Goal: Check status: Check status

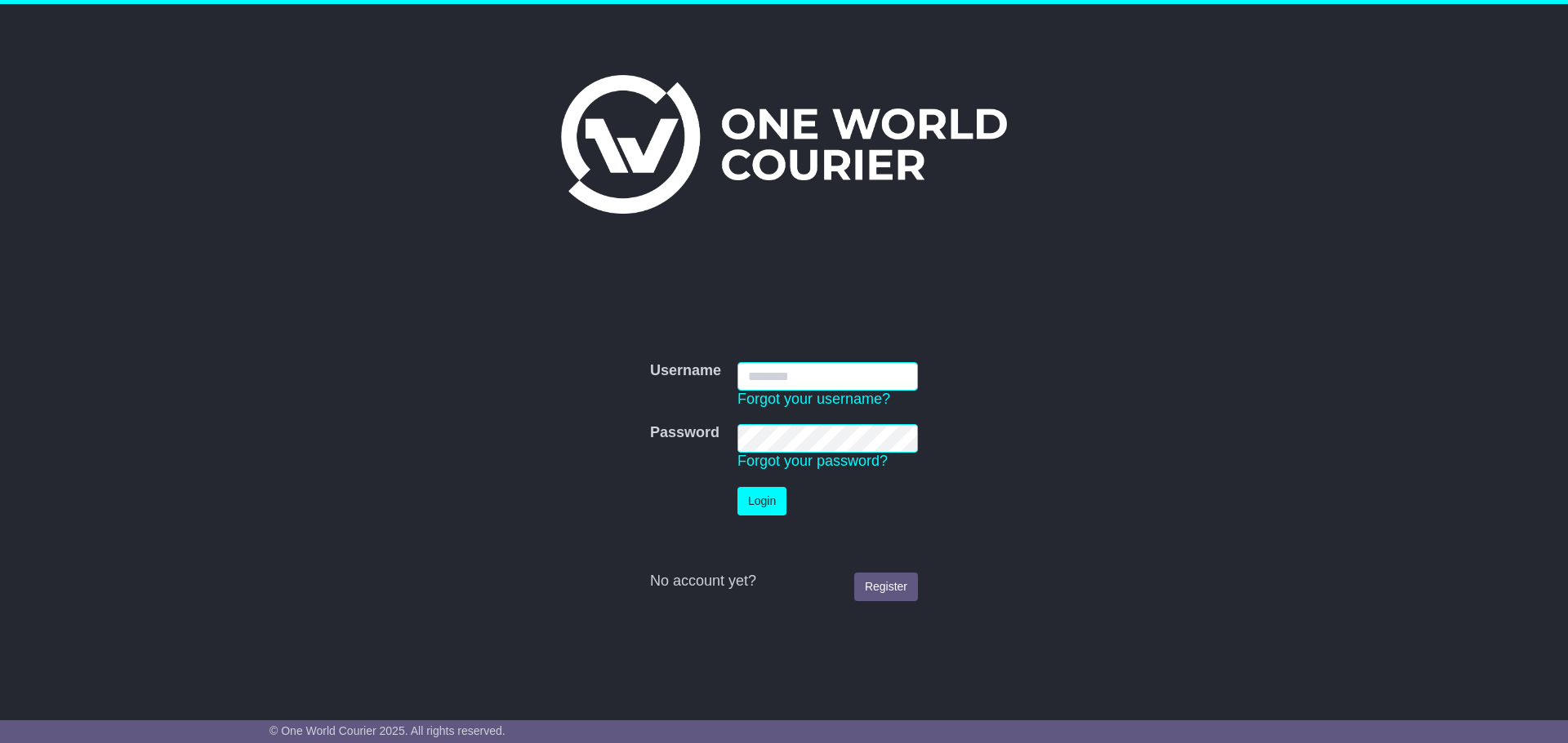
click at [785, 375] on input "Username" at bounding box center [828, 376] width 180 height 28
type input "**********"
click at [763, 504] on button "Login" at bounding box center [762, 501] width 49 height 28
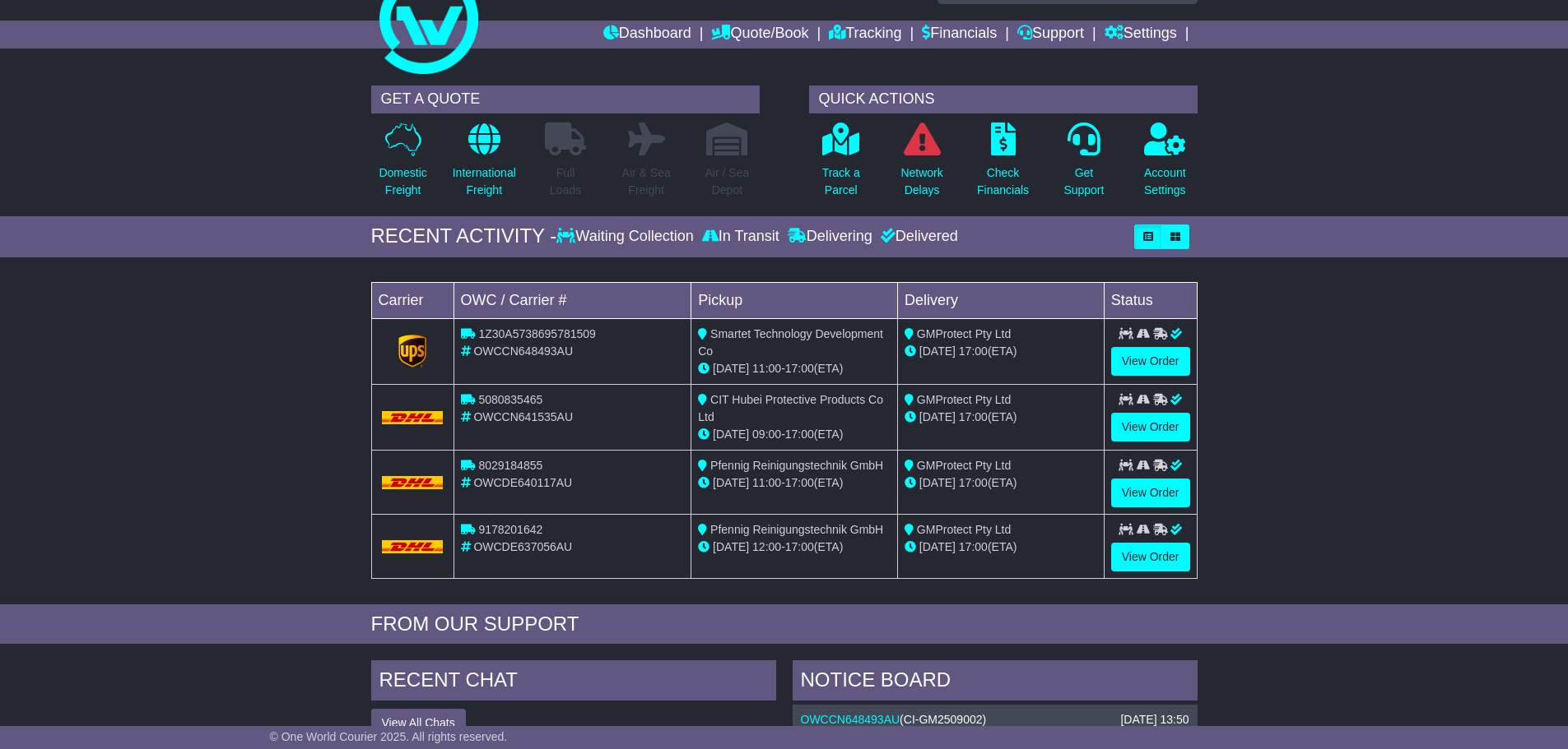
scroll to position [82, 0]
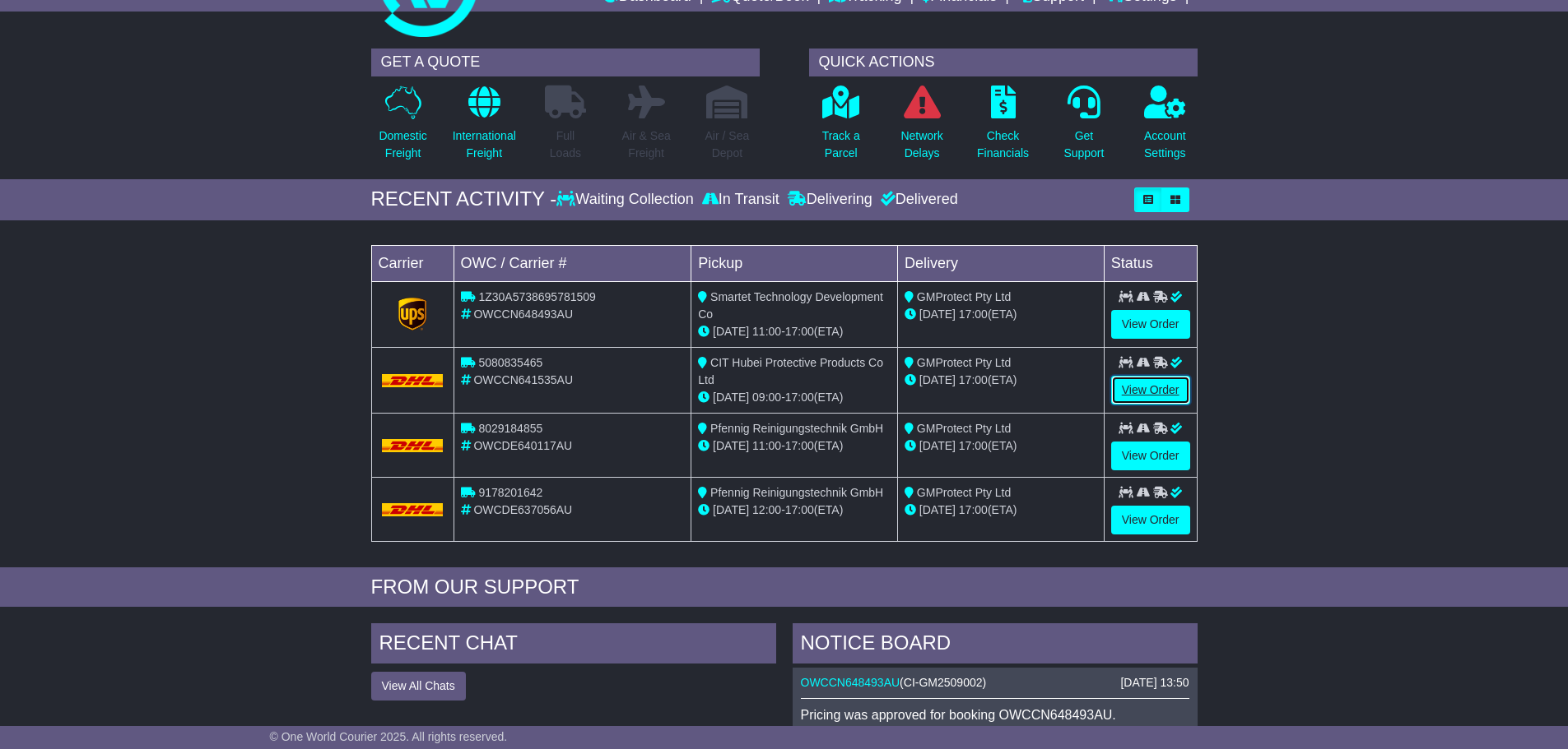
click at [1136, 393] on link "View Order" at bounding box center [1150, 390] width 79 height 29
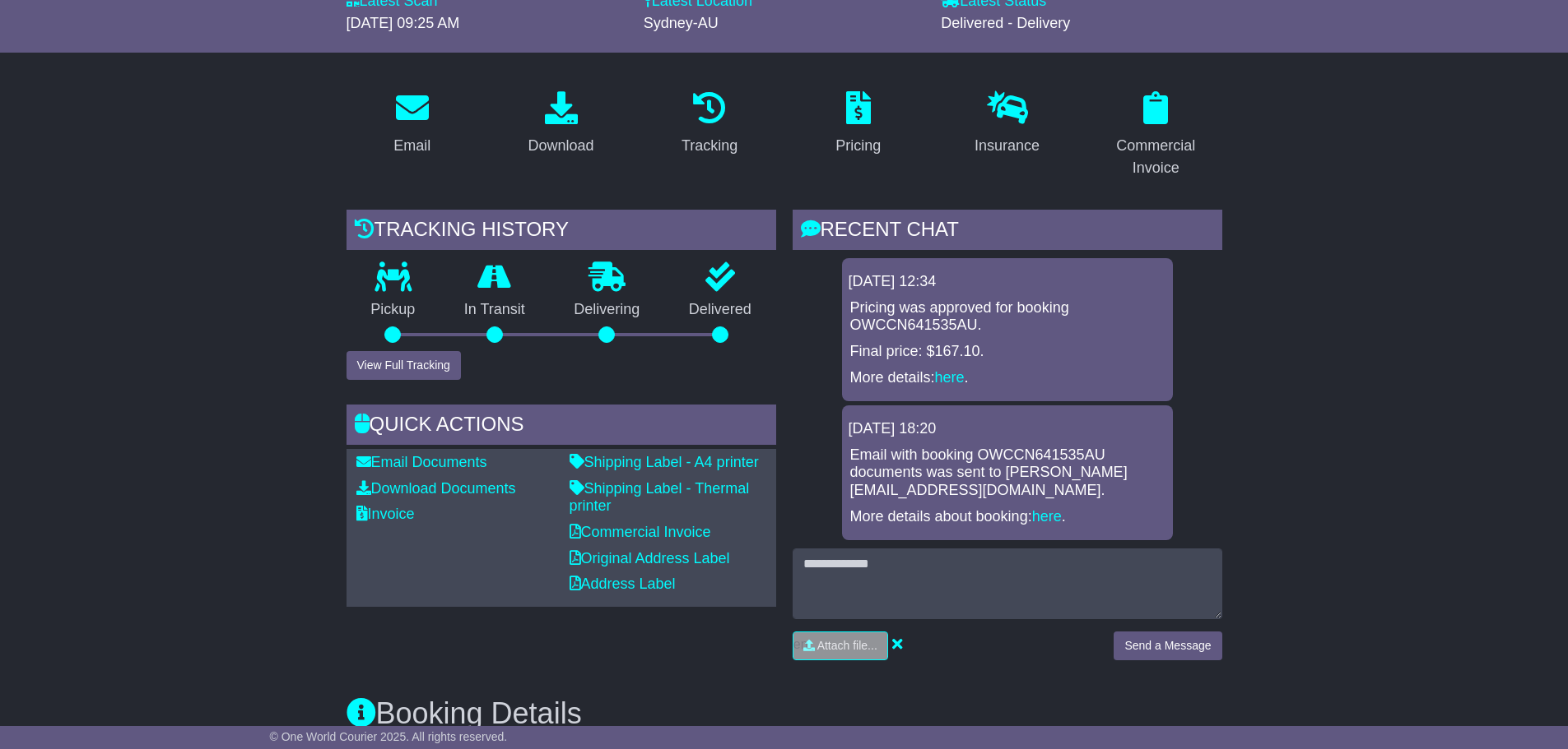
scroll to position [247, 0]
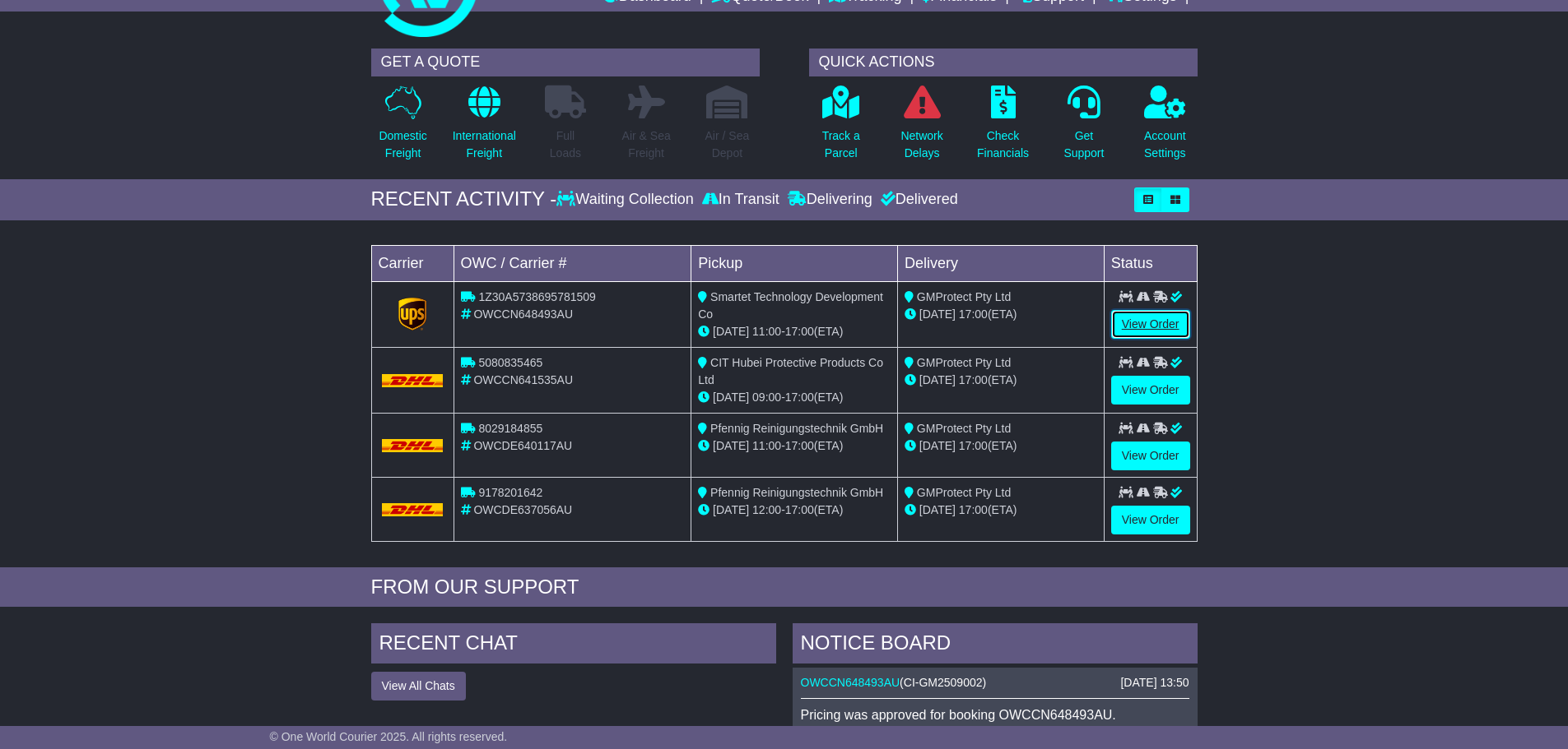
click at [1144, 317] on link "View Order" at bounding box center [1150, 324] width 79 height 29
click at [1136, 462] on link "View Order" at bounding box center [1150, 456] width 79 height 29
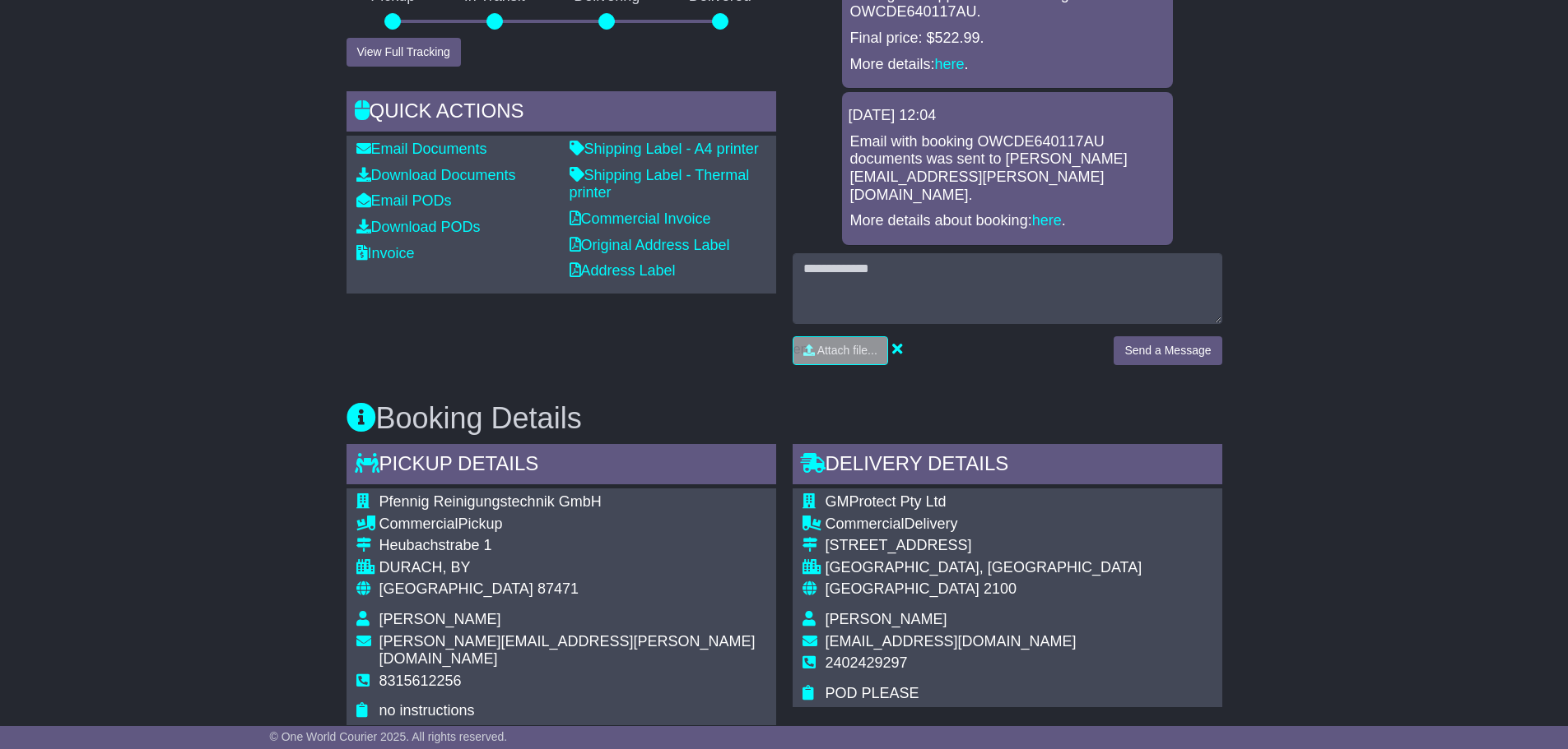
scroll to position [493, 0]
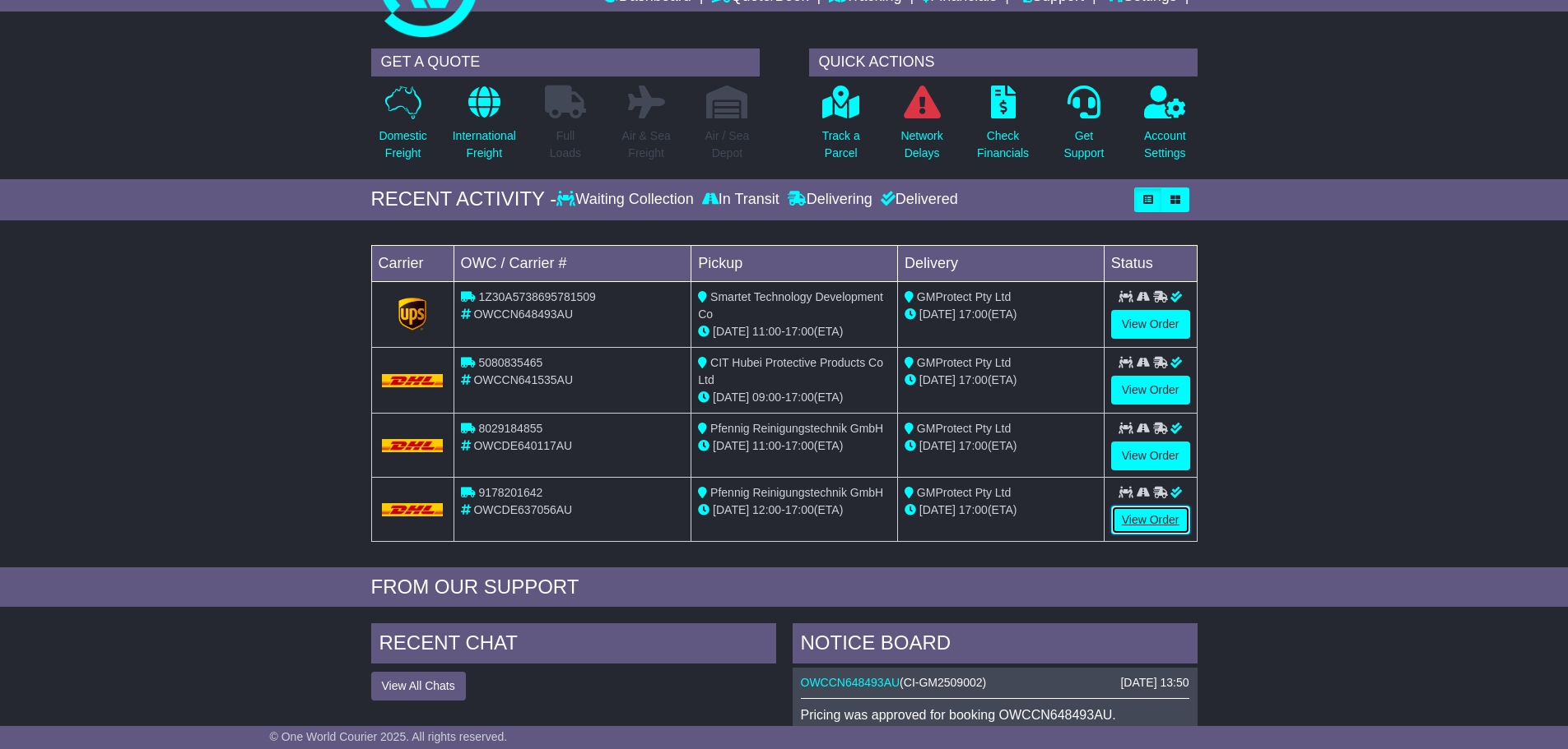
click at [1124, 512] on link "View Order" at bounding box center [1150, 520] width 79 height 29
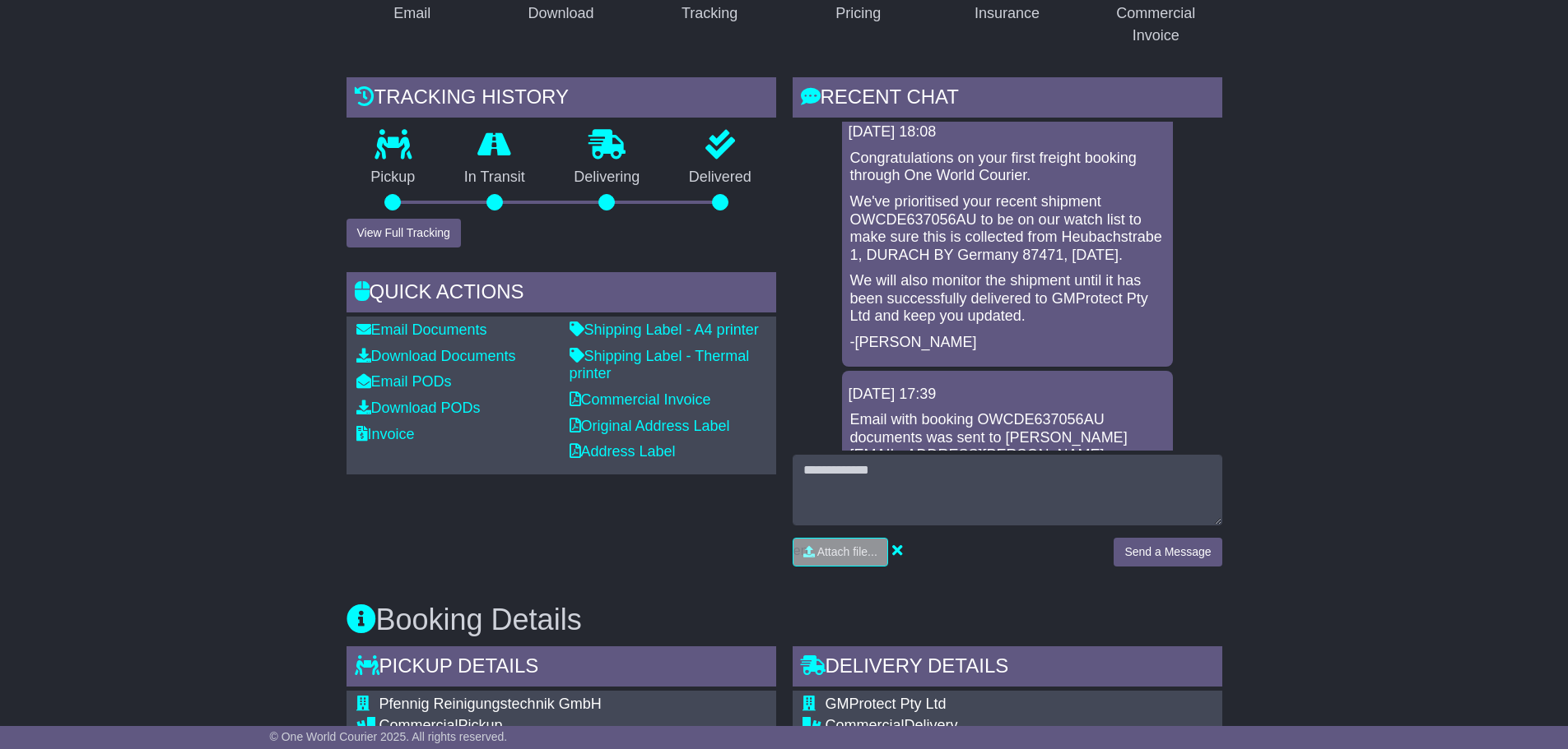
scroll to position [329, 0]
